Goal: Navigation & Orientation: Find specific page/section

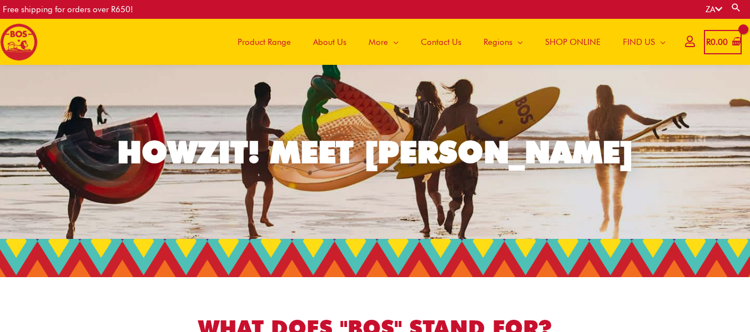
scroll to position [608, 0]
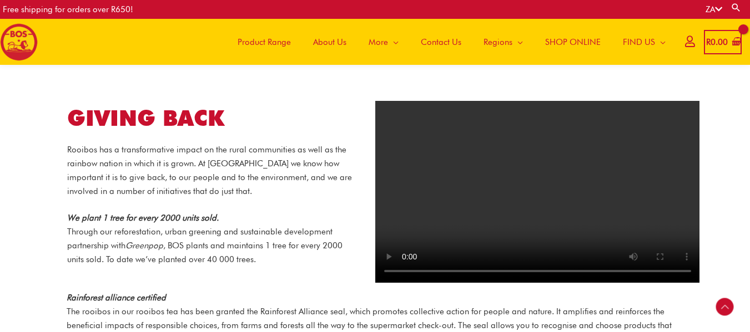
scroll to position [1123, 0]
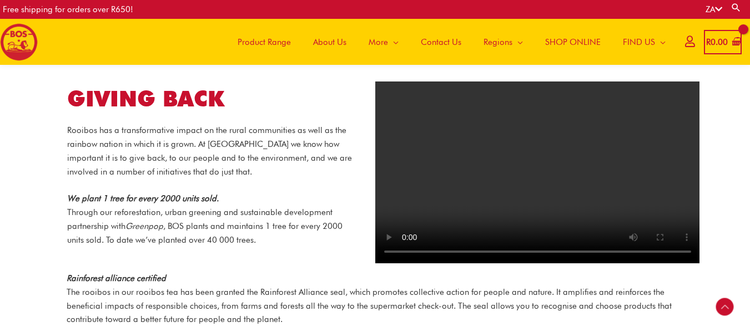
click at [283, 43] on span "Product Range" at bounding box center [264, 42] width 53 height 33
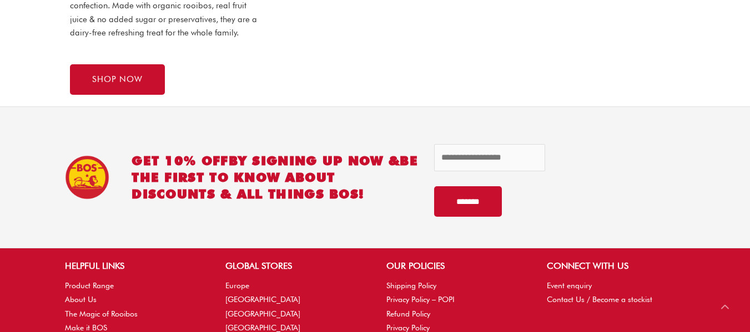
scroll to position [1371, 0]
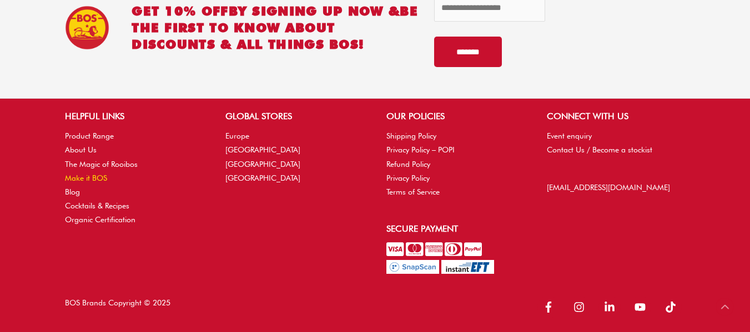
click at [93, 178] on link "Make it BOS" at bounding box center [86, 178] width 42 height 9
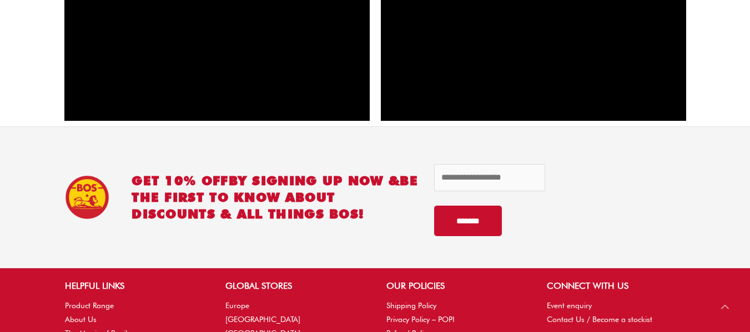
scroll to position [1554, 0]
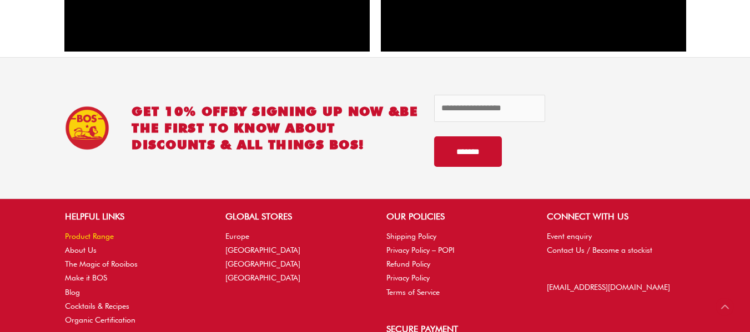
click at [88, 236] on link "Product Range" at bounding box center [89, 236] width 49 height 9
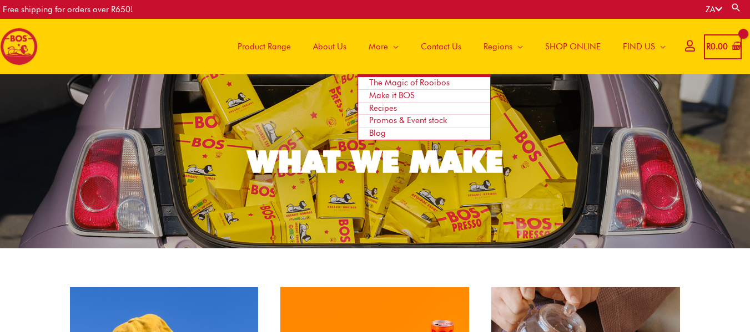
click at [390, 45] on span "Site Navigation" at bounding box center [393, 46] width 11 height 33
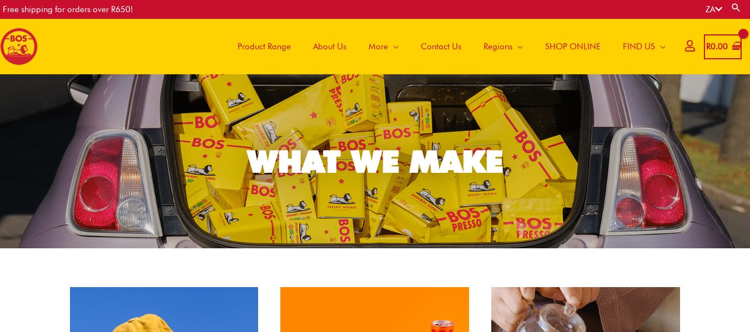
click at [323, 45] on span "About Us" at bounding box center [329, 46] width 33 height 33
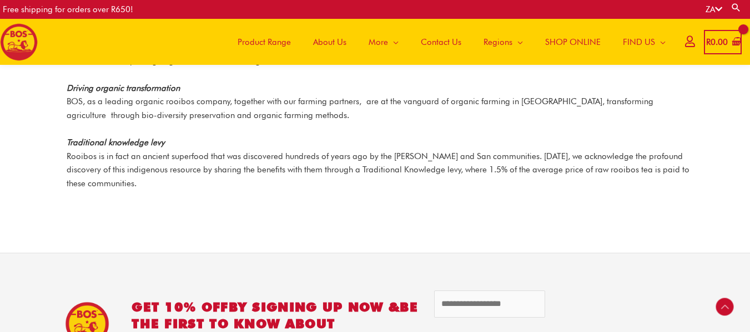
scroll to position [1602, 0]
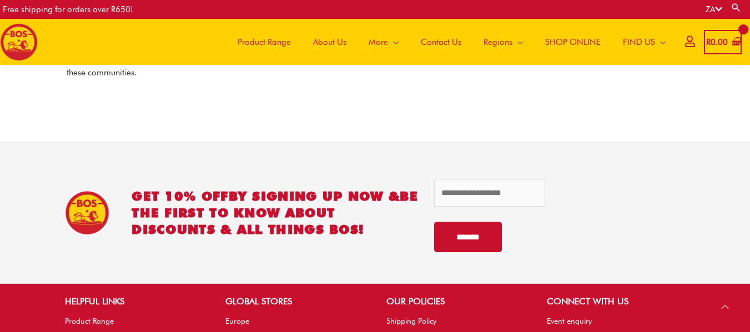
click at [266, 45] on span "Product Range" at bounding box center [264, 42] width 53 height 33
